Goal: Information Seeking & Learning: Learn about a topic

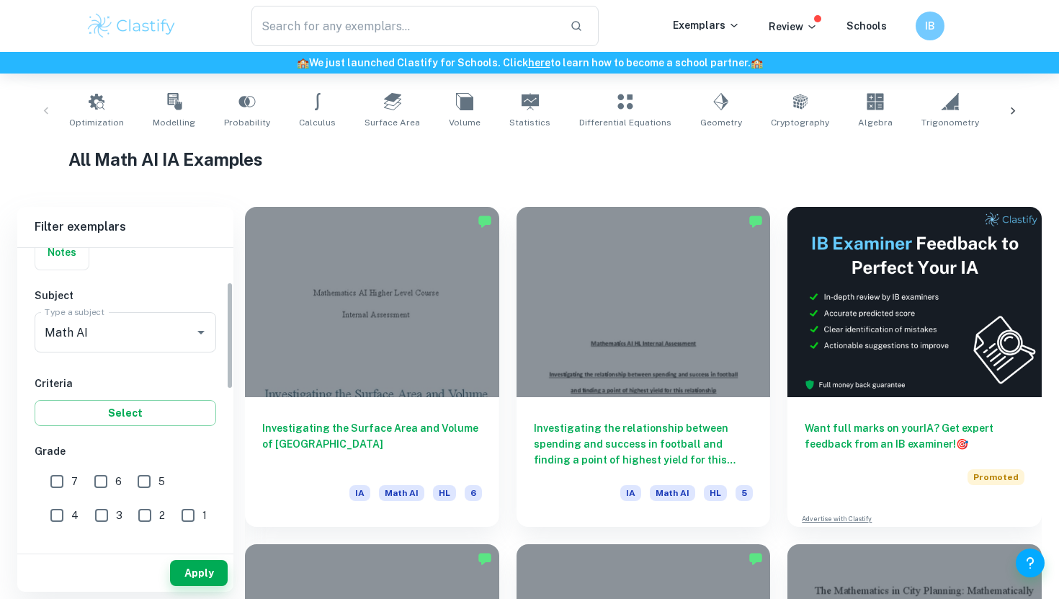
scroll to position [159, 0]
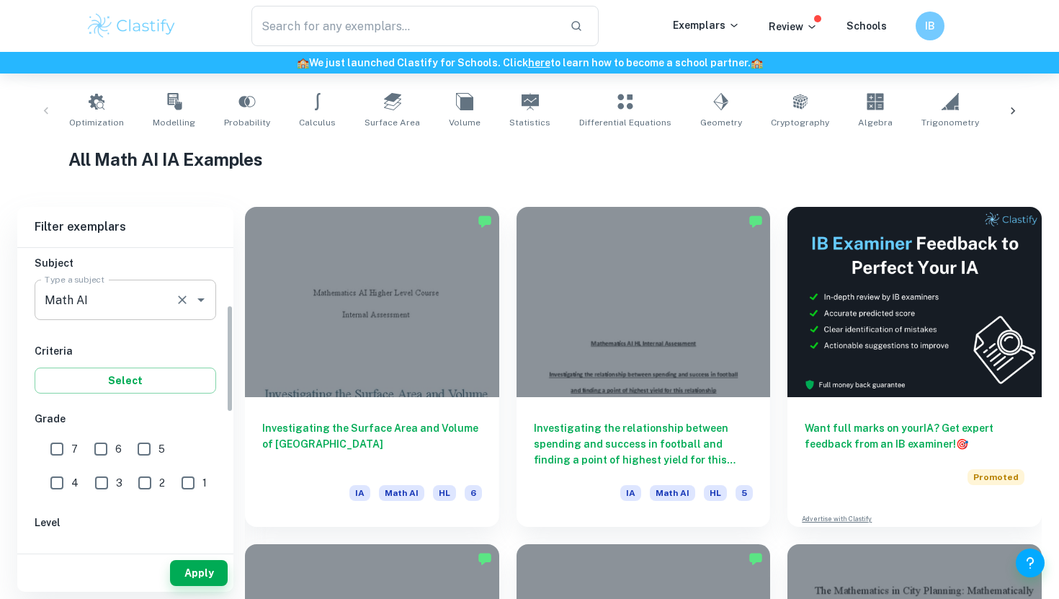
click at [121, 295] on input "Math AI" at bounding box center [105, 299] width 128 height 27
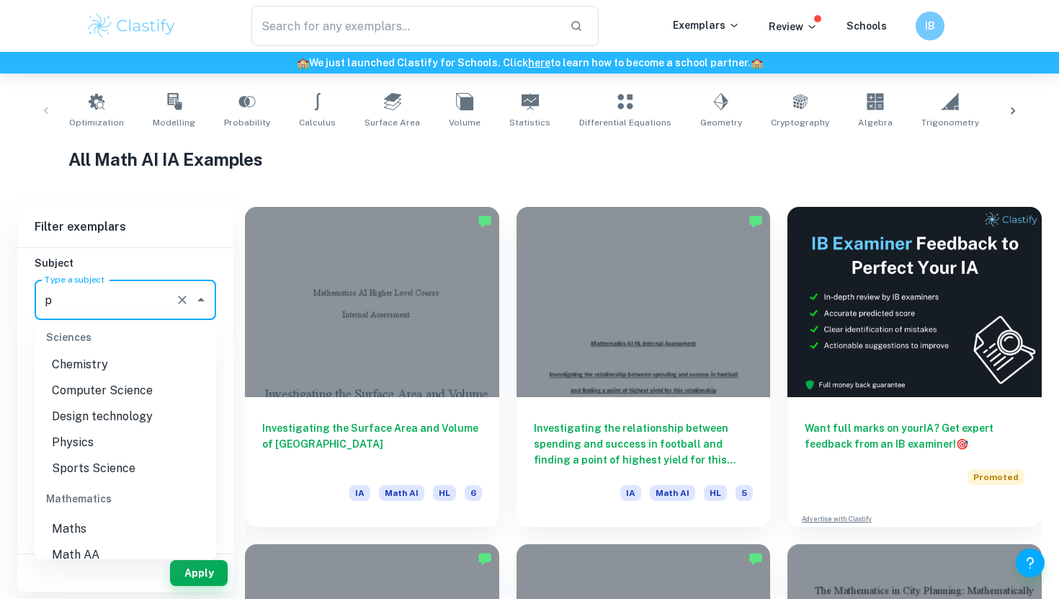
scroll to position [0, 0]
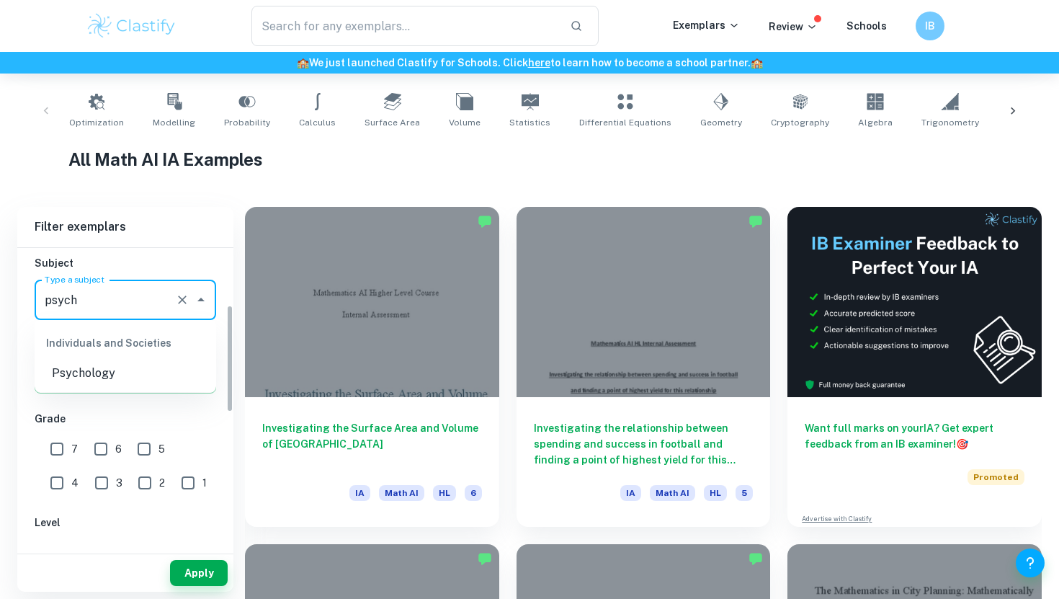
click at [100, 388] on ul "Individuals and Societies Psychology" at bounding box center [126, 356] width 182 height 72
click at [87, 383] on li "Psychology" at bounding box center [126, 373] width 182 height 26
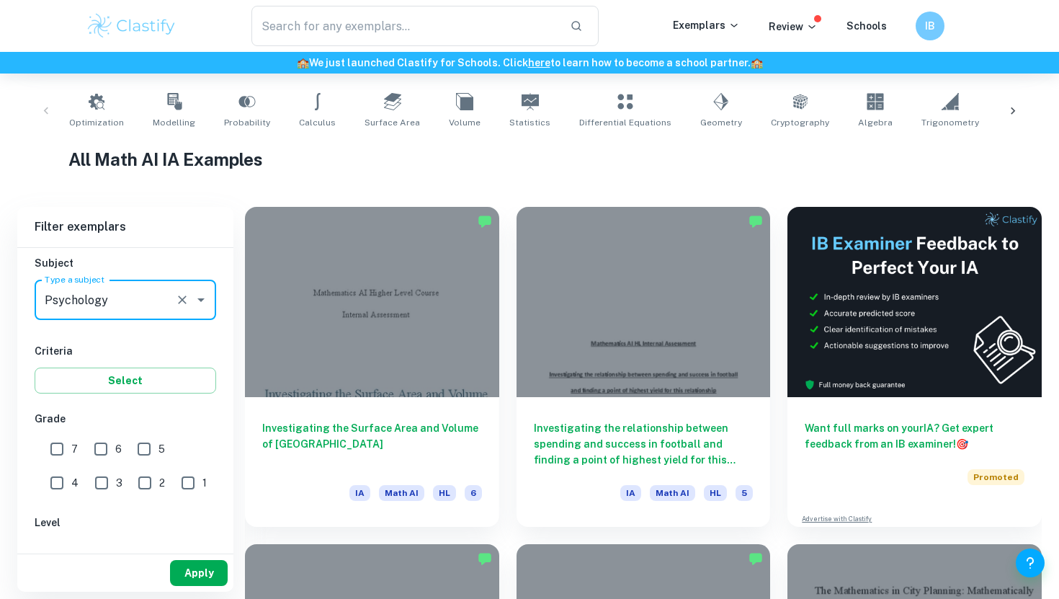
type input "Psychology"
click at [210, 569] on button "Apply" at bounding box center [199, 573] width 58 height 26
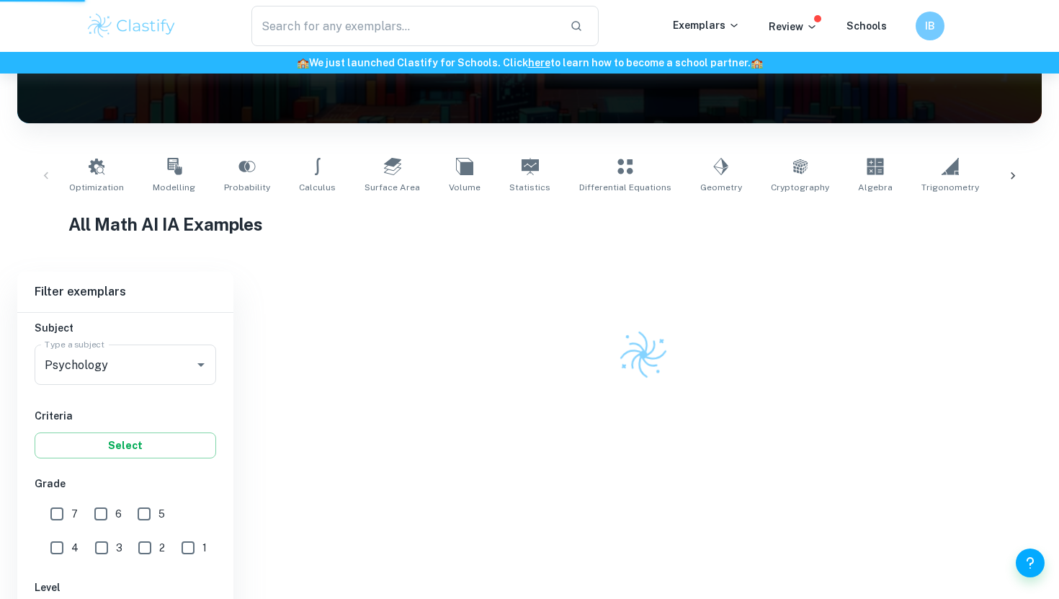
scroll to position [164, 0]
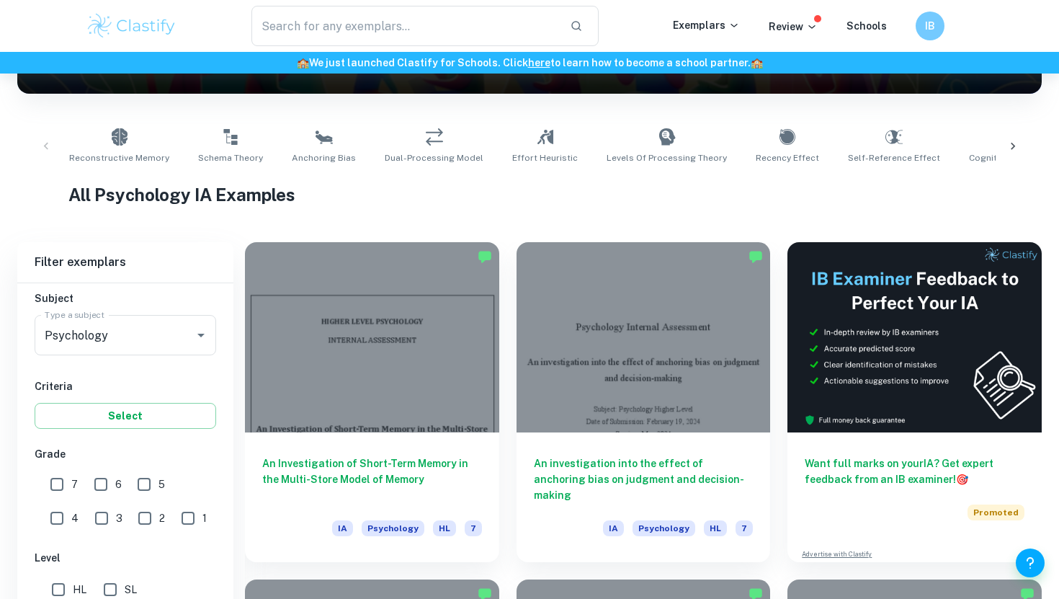
scroll to position [306, 0]
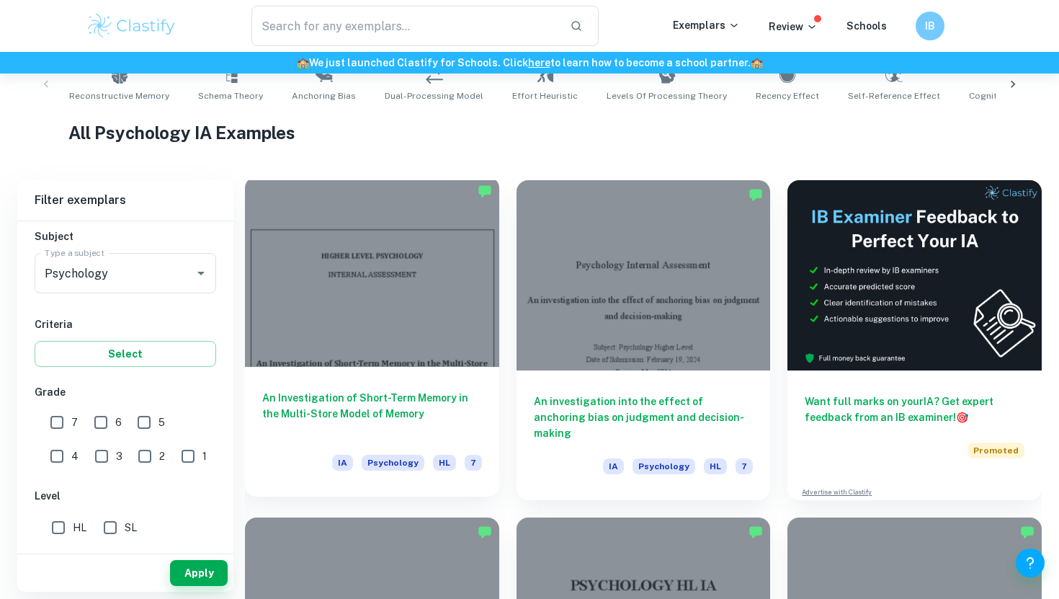
click at [347, 413] on h6 "An Investigation of Short-Term Memory in the Multi-Store Model of Memory" at bounding box center [372, 414] width 220 height 48
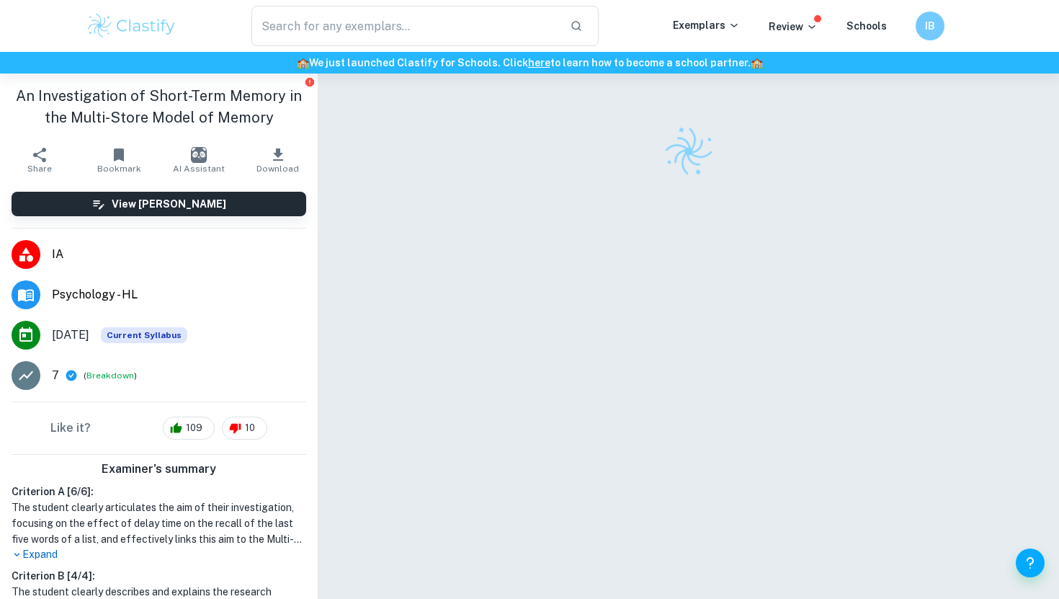
scroll to position [74, 0]
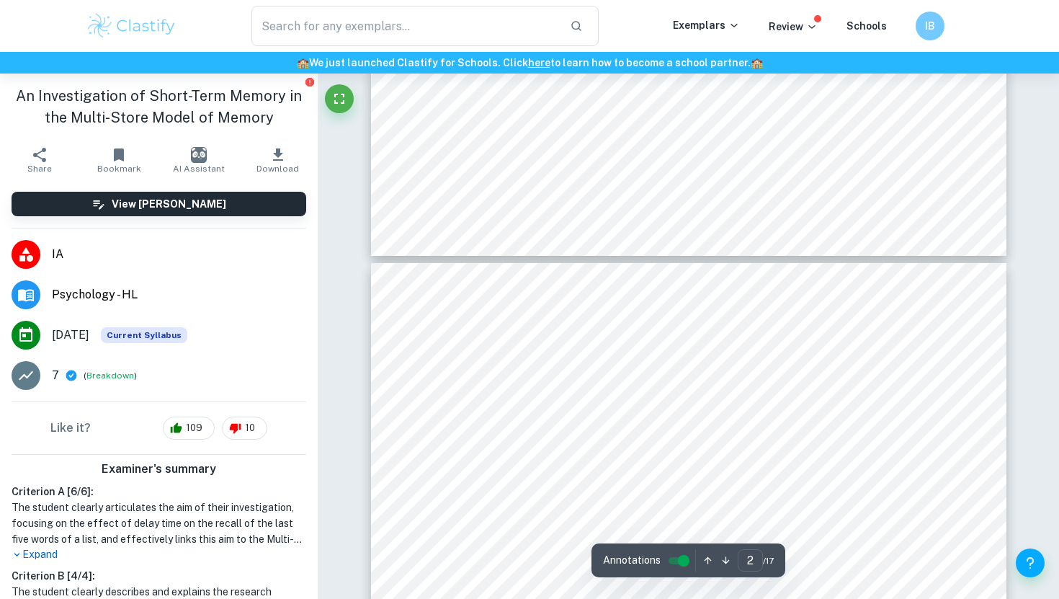
type input "3"
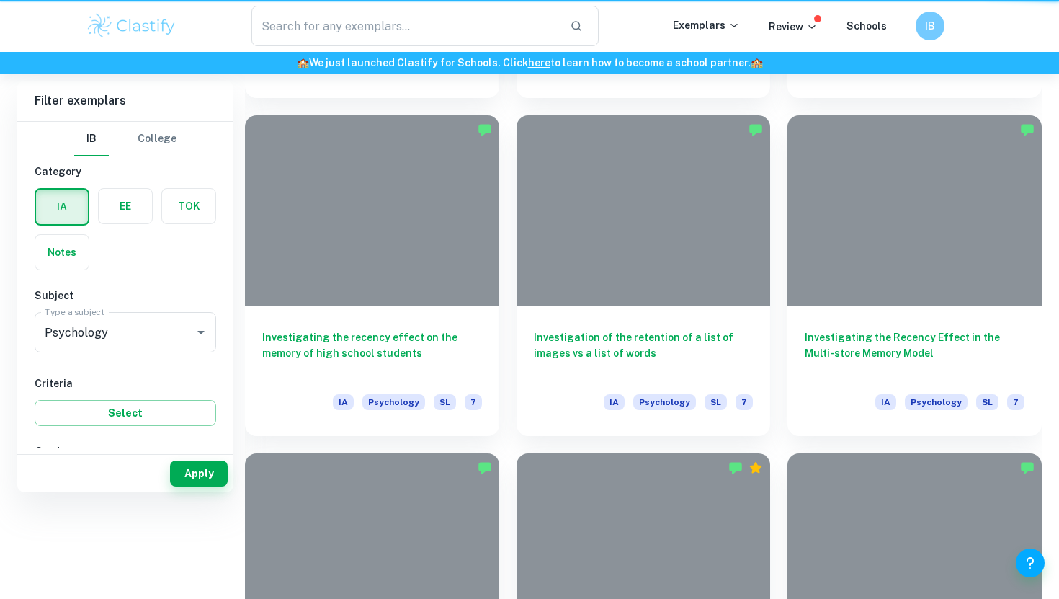
scroll to position [306, 0]
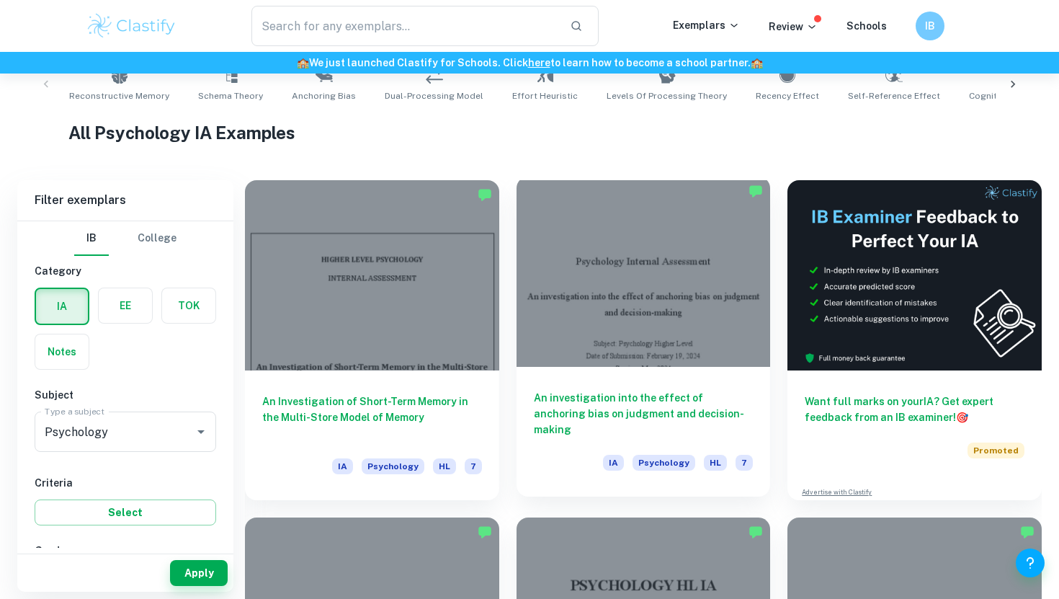
click at [609, 351] on div at bounding box center [644, 272] width 254 height 190
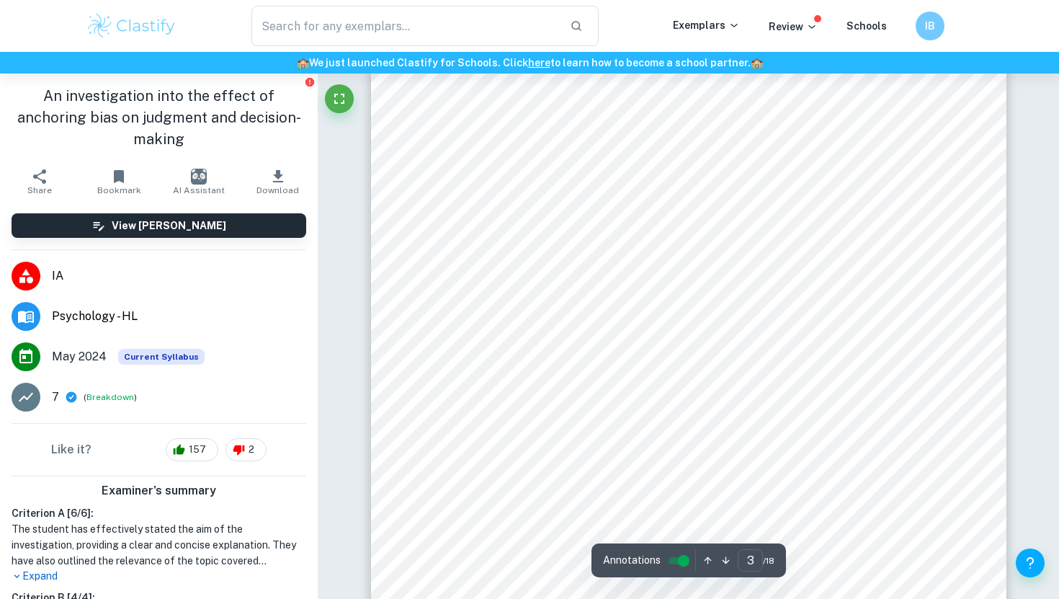
scroll to position [1857, 0]
click at [600, 322] on div "Introduction Decision-making involves evaluating and choosing options based on …" at bounding box center [689, 403] width 636 height 822
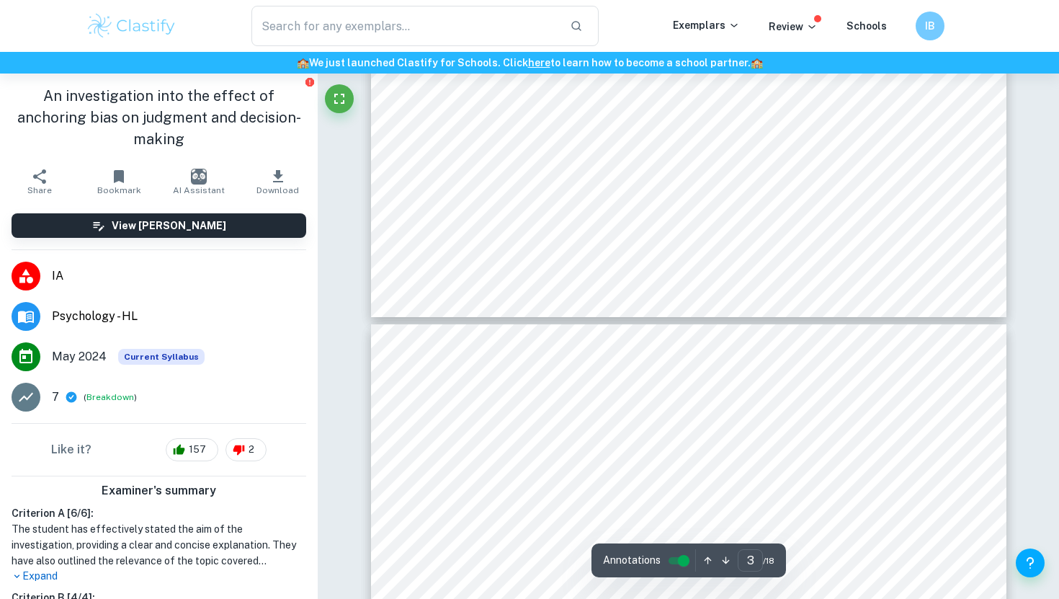
type input "2"
